Goal: Task Accomplishment & Management: Complete application form

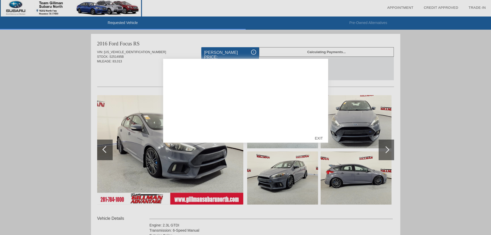
click at [323, 136] on div "EXIT" at bounding box center [319, 138] width 18 height 15
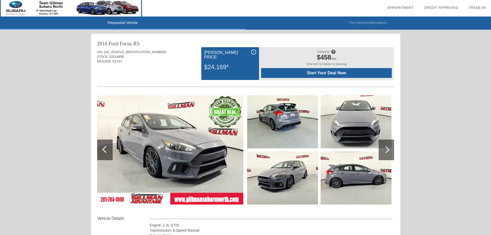
click at [389, 150] on div at bounding box center [386, 149] width 7 height 7
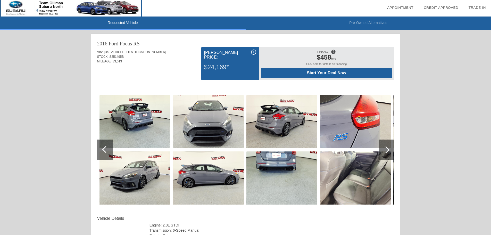
click at [389, 150] on div at bounding box center [386, 149] width 7 height 7
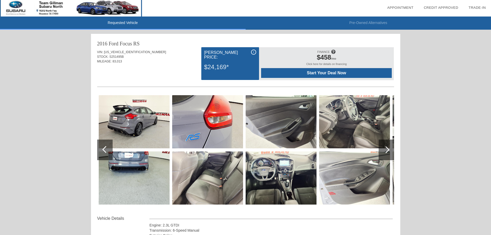
click at [263, 176] on img at bounding box center [281, 177] width 71 height 53
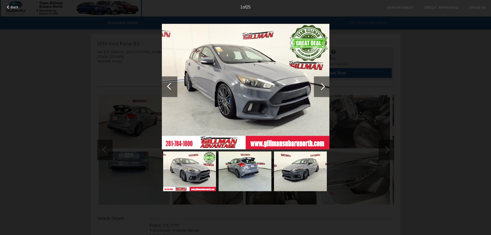
click at [316, 93] on div at bounding box center [321, 86] width 15 height 21
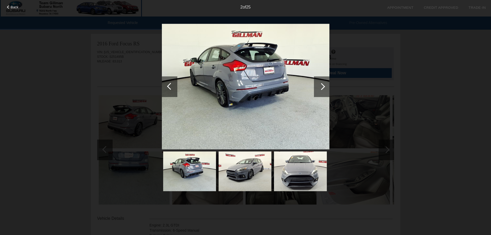
click at [316, 93] on div at bounding box center [321, 86] width 15 height 21
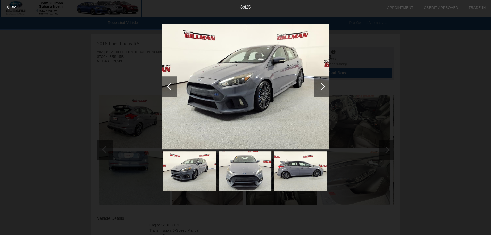
click at [316, 93] on div at bounding box center [321, 86] width 15 height 21
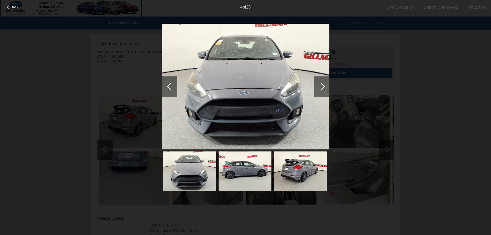
click at [316, 93] on div at bounding box center [321, 86] width 15 height 21
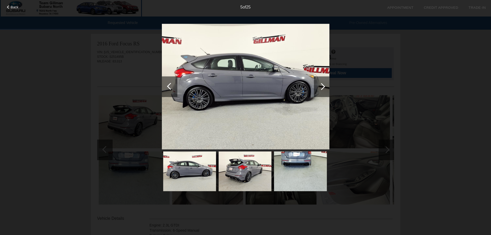
click at [316, 93] on div at bounding box center [321, 86] width 15 height 21
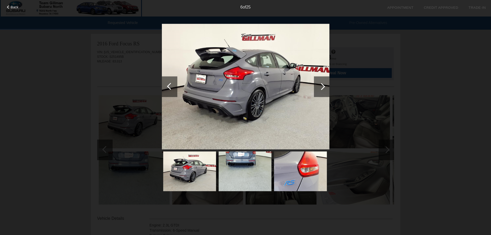
click at [316, 93] on div at bounding box center [321, 86] width 15 height 21
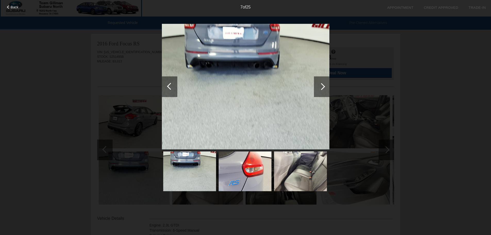
click at [316, 93] on div at bounding box center [321, 86] width 15 height 21
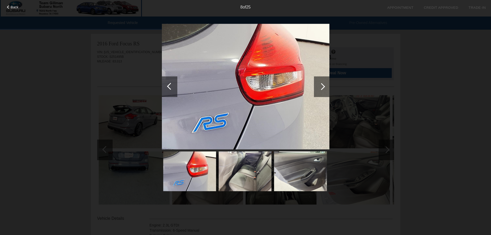
click at [316, 93] on div at bounding box center [321, 86] width 15 height 21
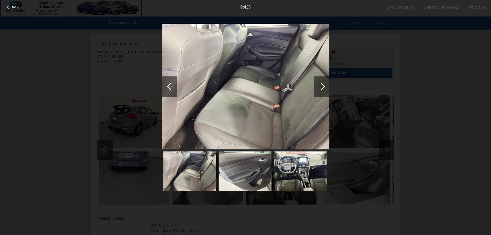
click at [316, 93] on div at bounding box center [321, 86] width 15 height 21
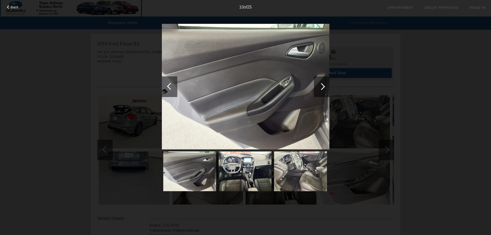
click at [316, 93] on div at bounding box center [321, 86] width 15 height 21
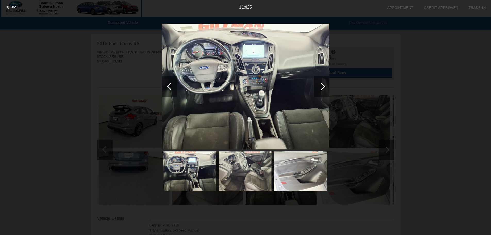
click at [316, 93] on div at bounding box center [321, 86] width 15 height 21
